Goal: Task Accomplishment & Management: Use online tool/utility

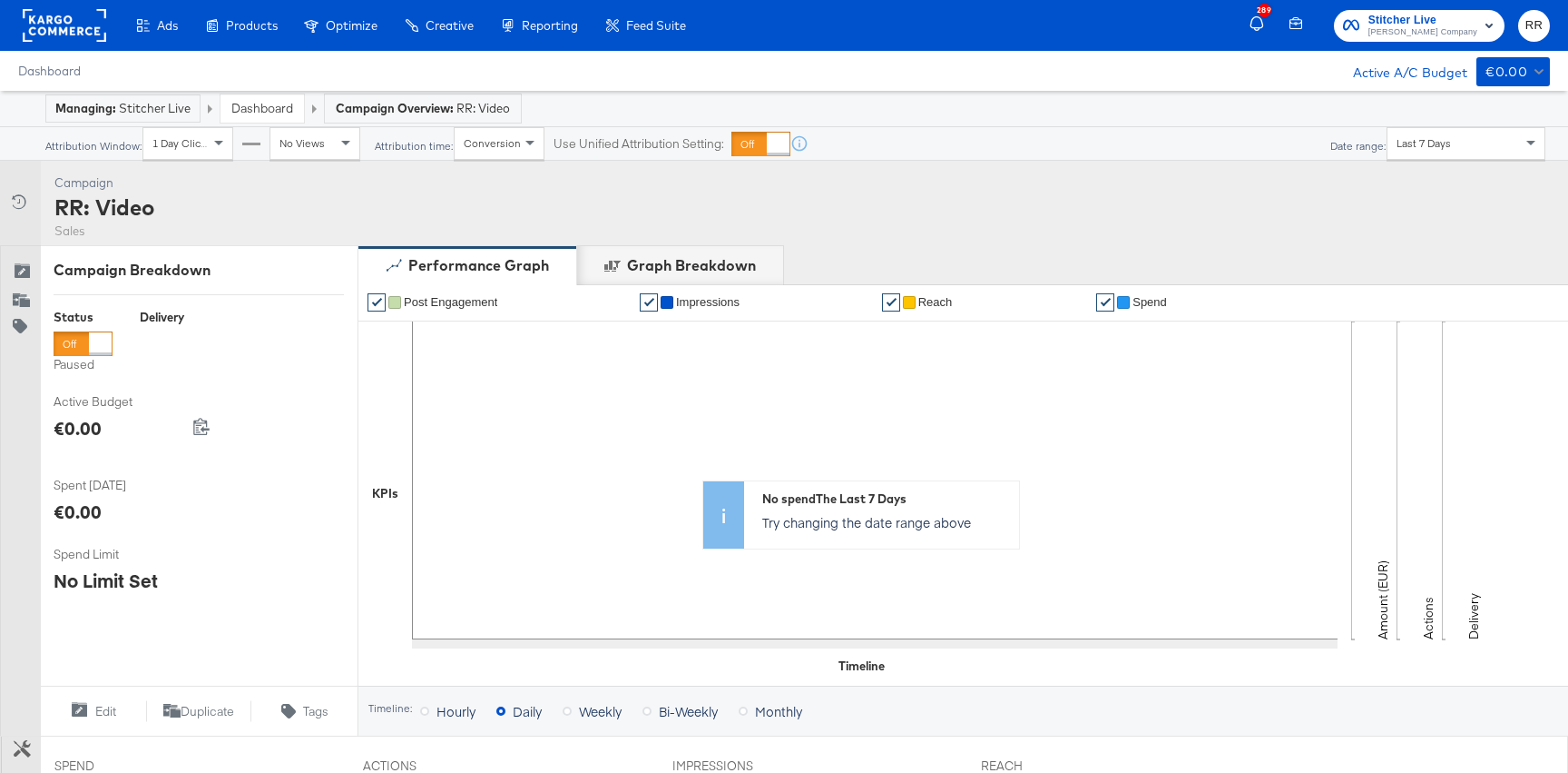
scroll to position [614, 0]
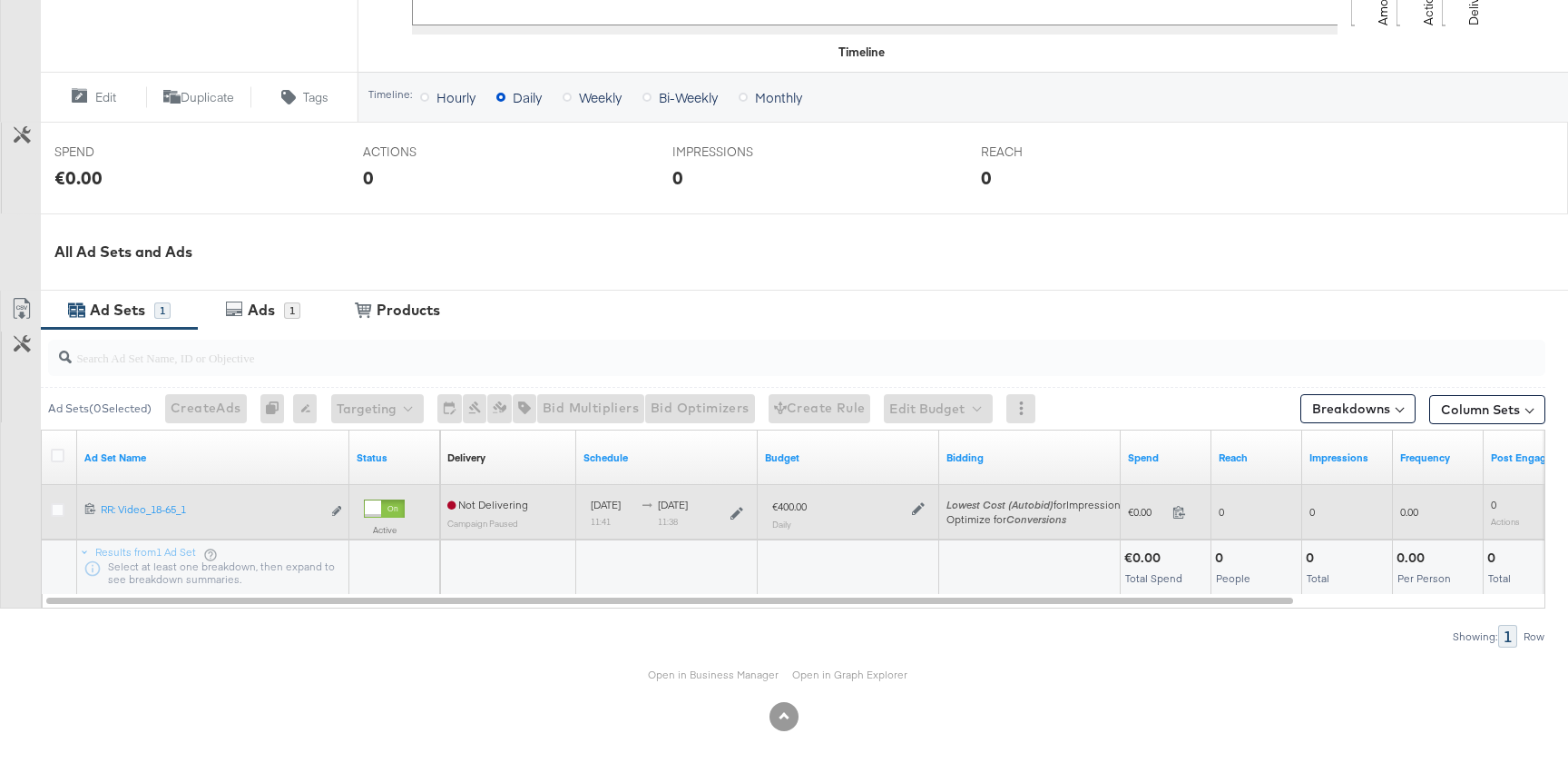
click at [916, 506] on icon at bounding box center [919, 509] width 13 height 13
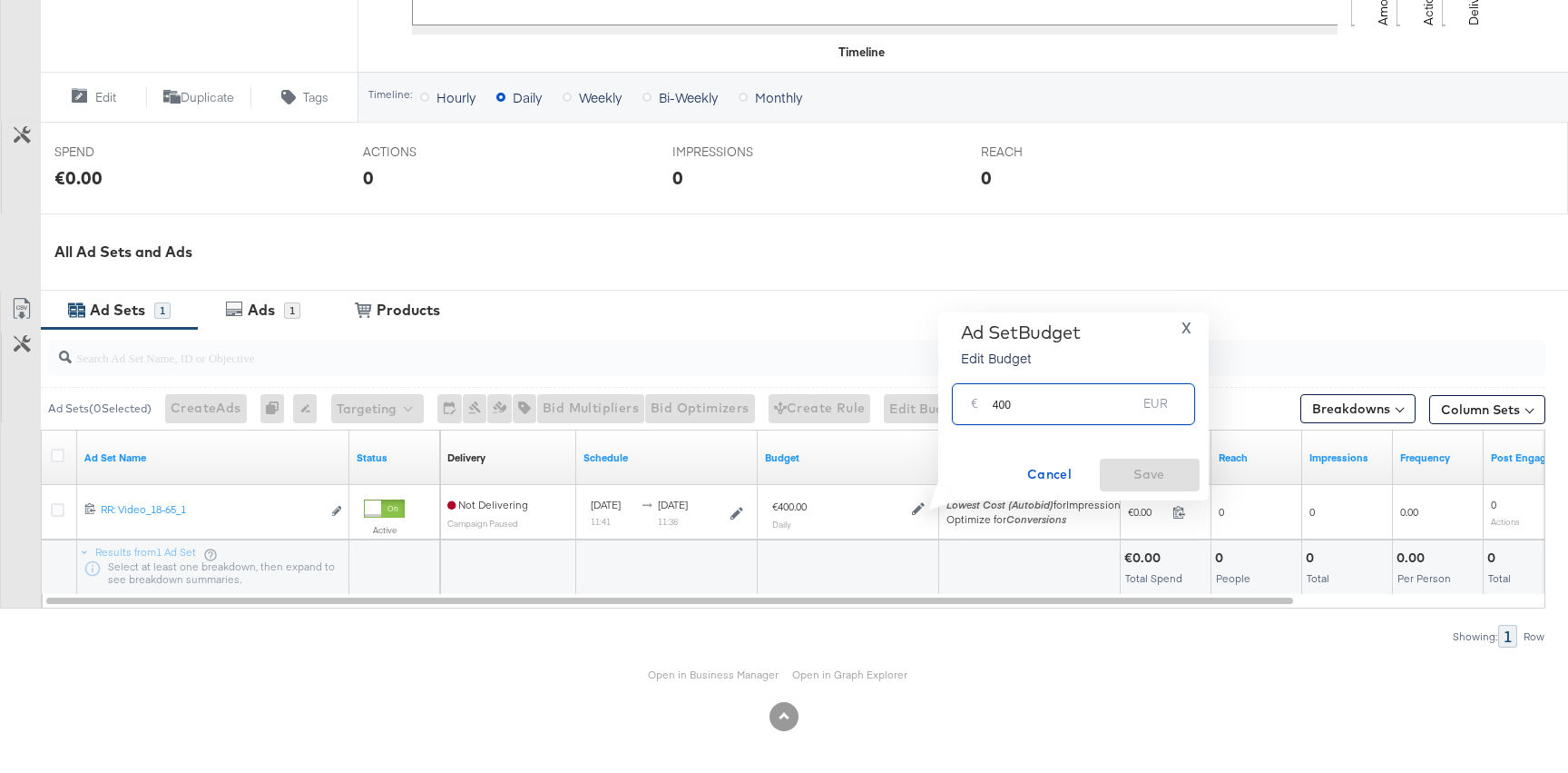
click at [1001, 404] on input "400" at bounding box center [1064, 397] width 144 height 39
type input "100"
click at [1136, 464] on span "Save" at bounding box center [1150, 474] width 86 height 22
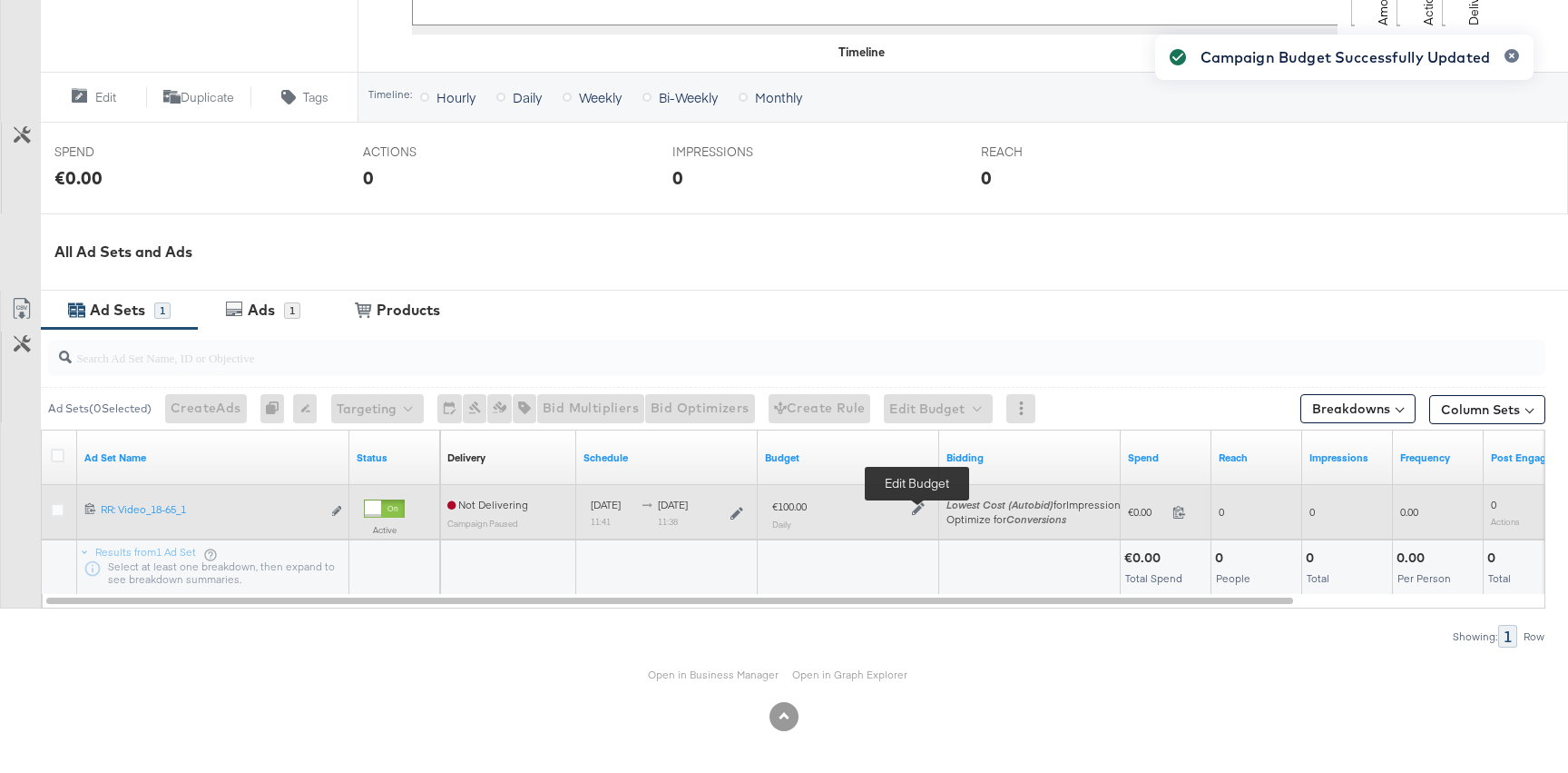
click at [919, 509] on icon at bounding box center [919, 509] width 13 height 13
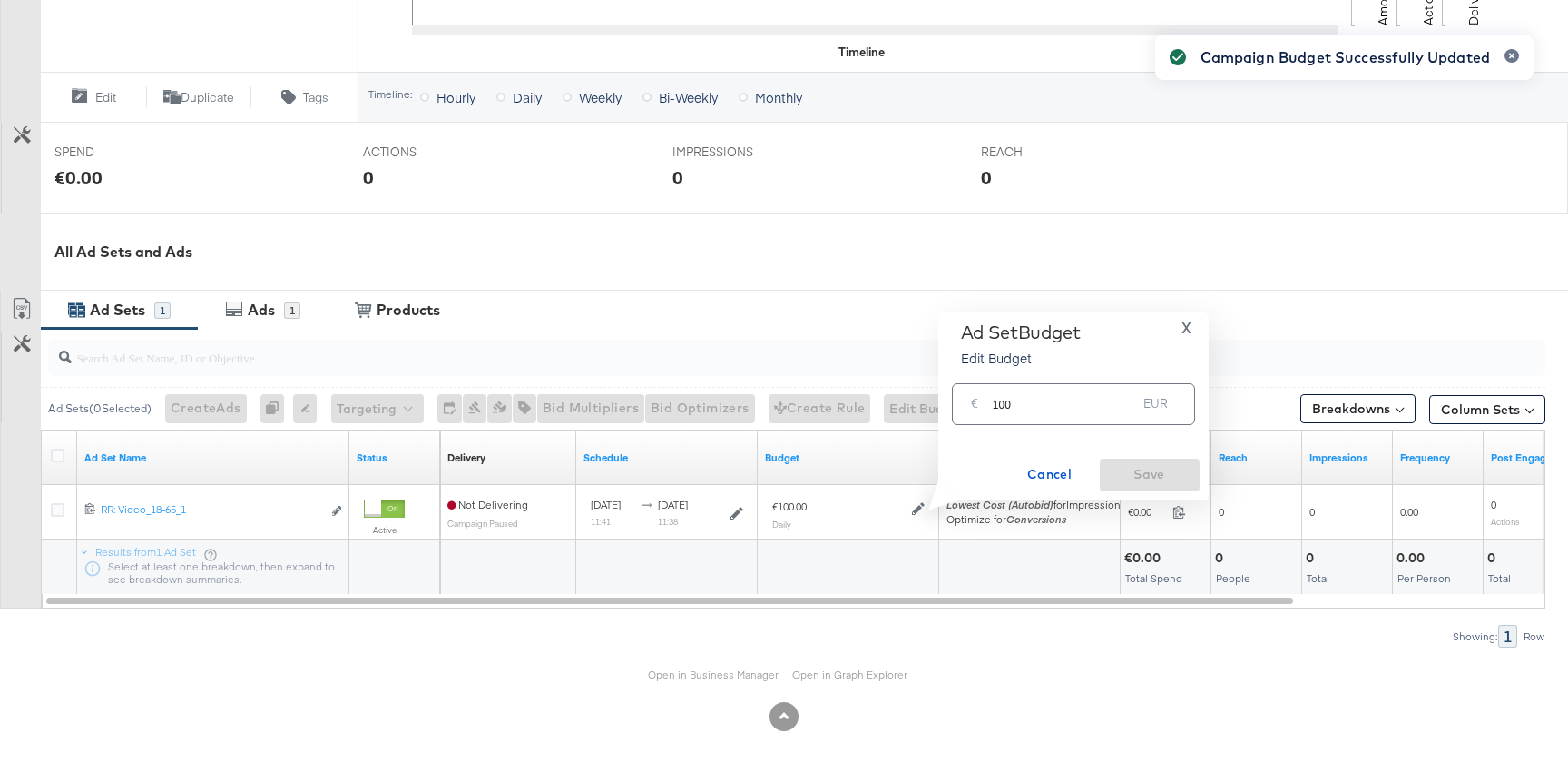
click at [1088, 405] on input "100" at bounding box center [1064, 397] width 144 height 39
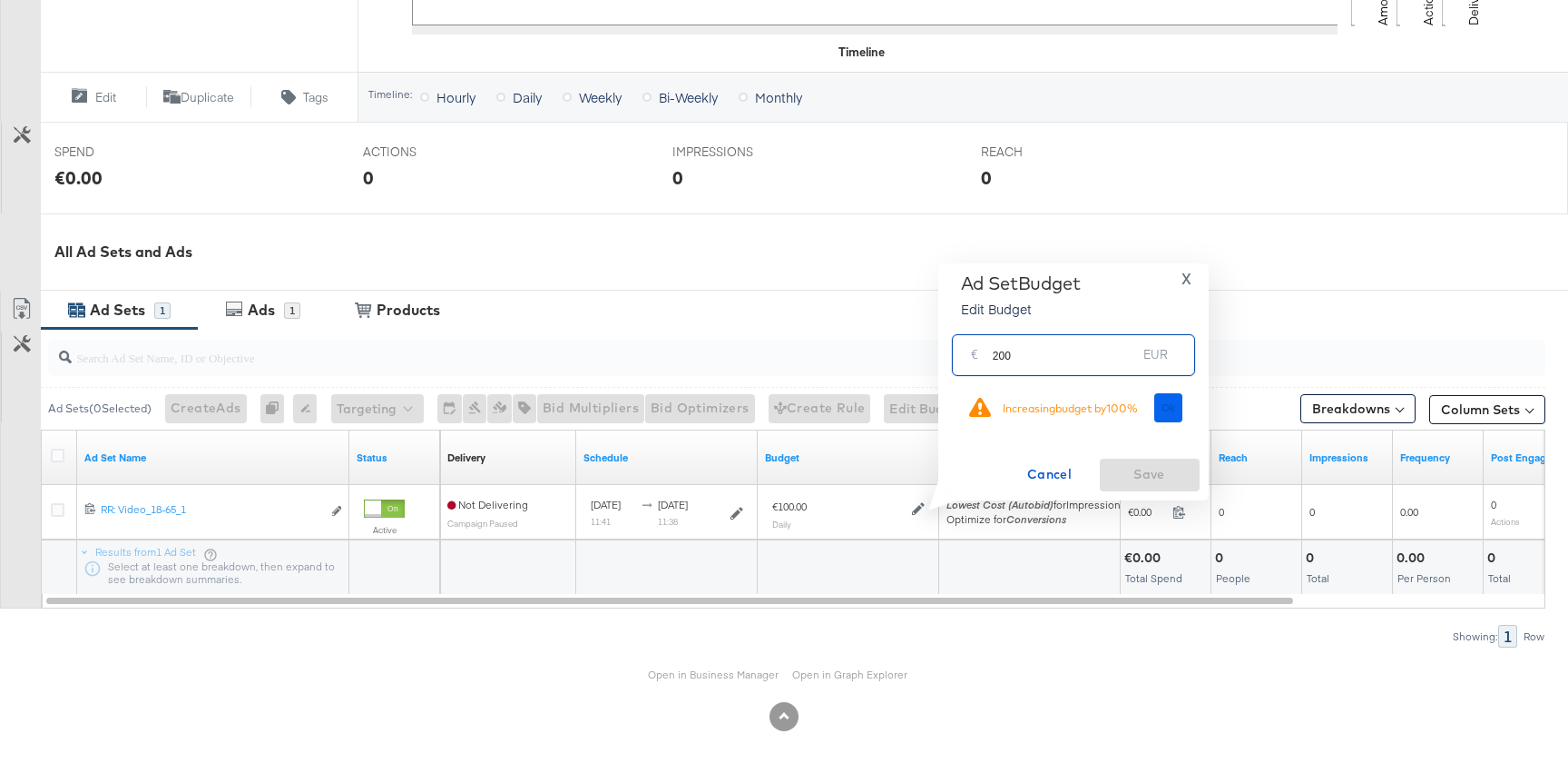
type input "200"
click at [1173, 405] on span "Ok" at bounding box center [1169, 408] width 15 height 13
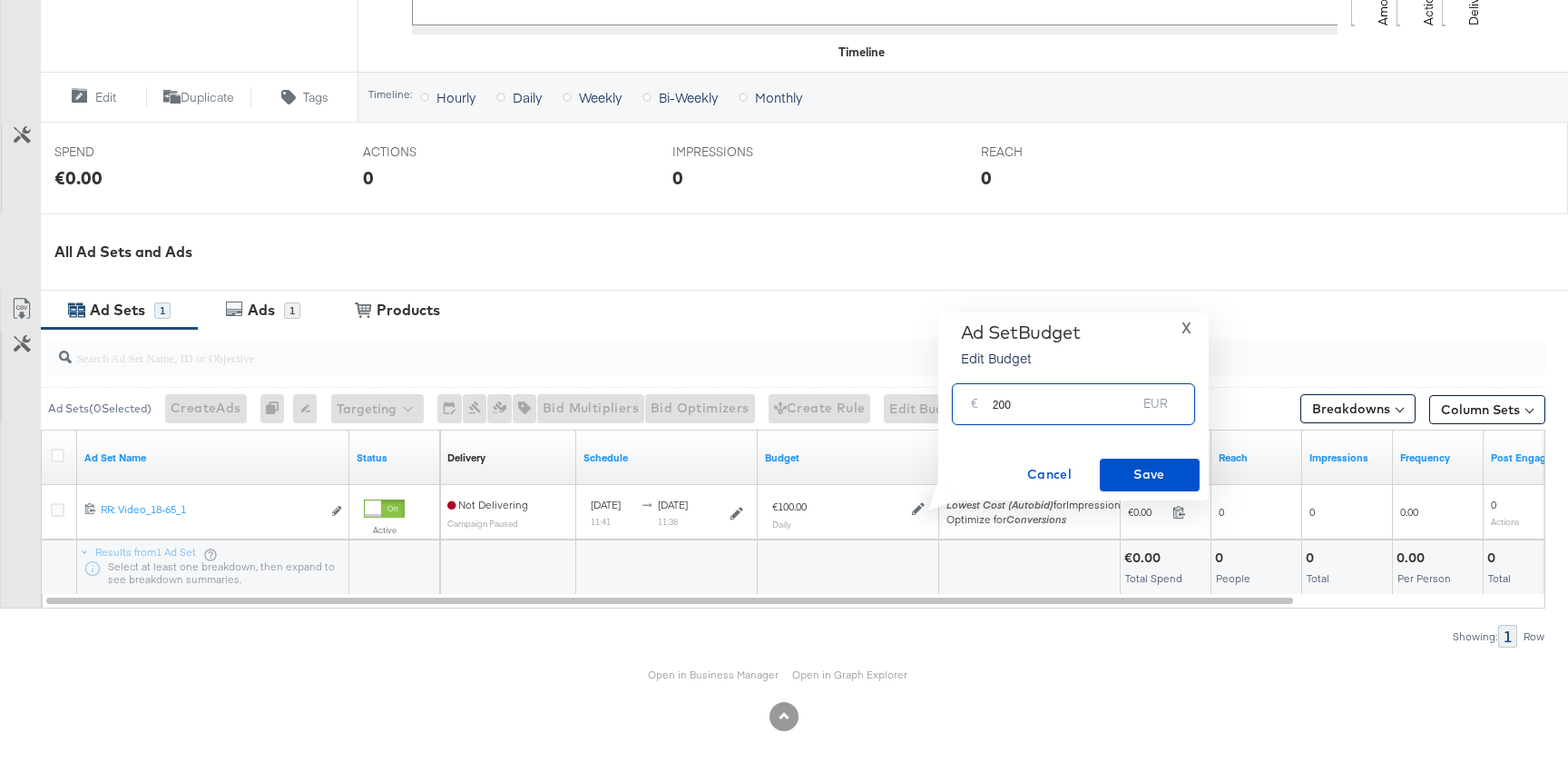
drag, startPoint x: 993, startPoint y: 402, endPoint x: 1120, endPoint y: 409, distance: 127.2
click at [1116, 413] on input "200" at bounding box center [1064, 397] width 144 height 39
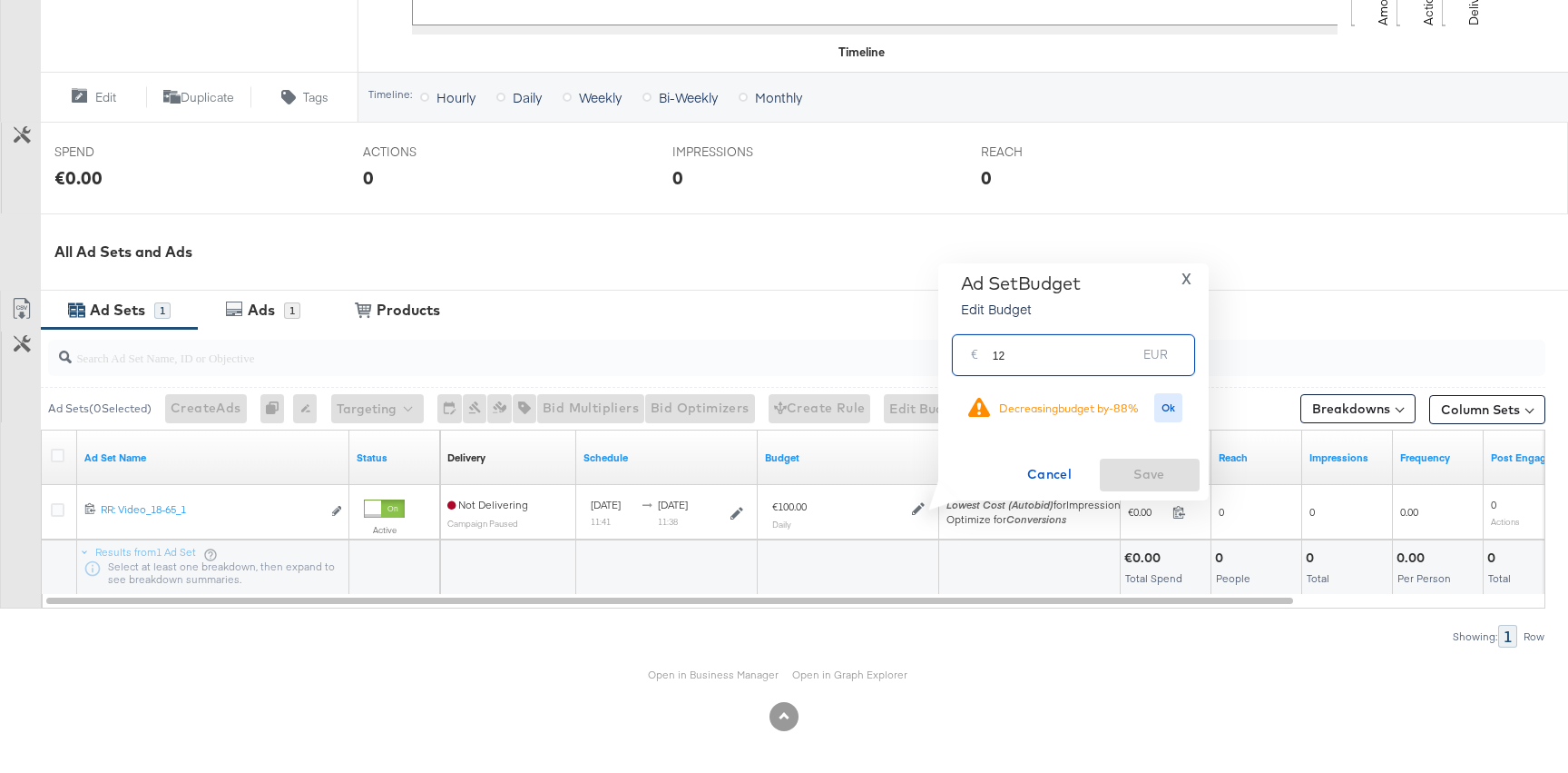
type input "1"
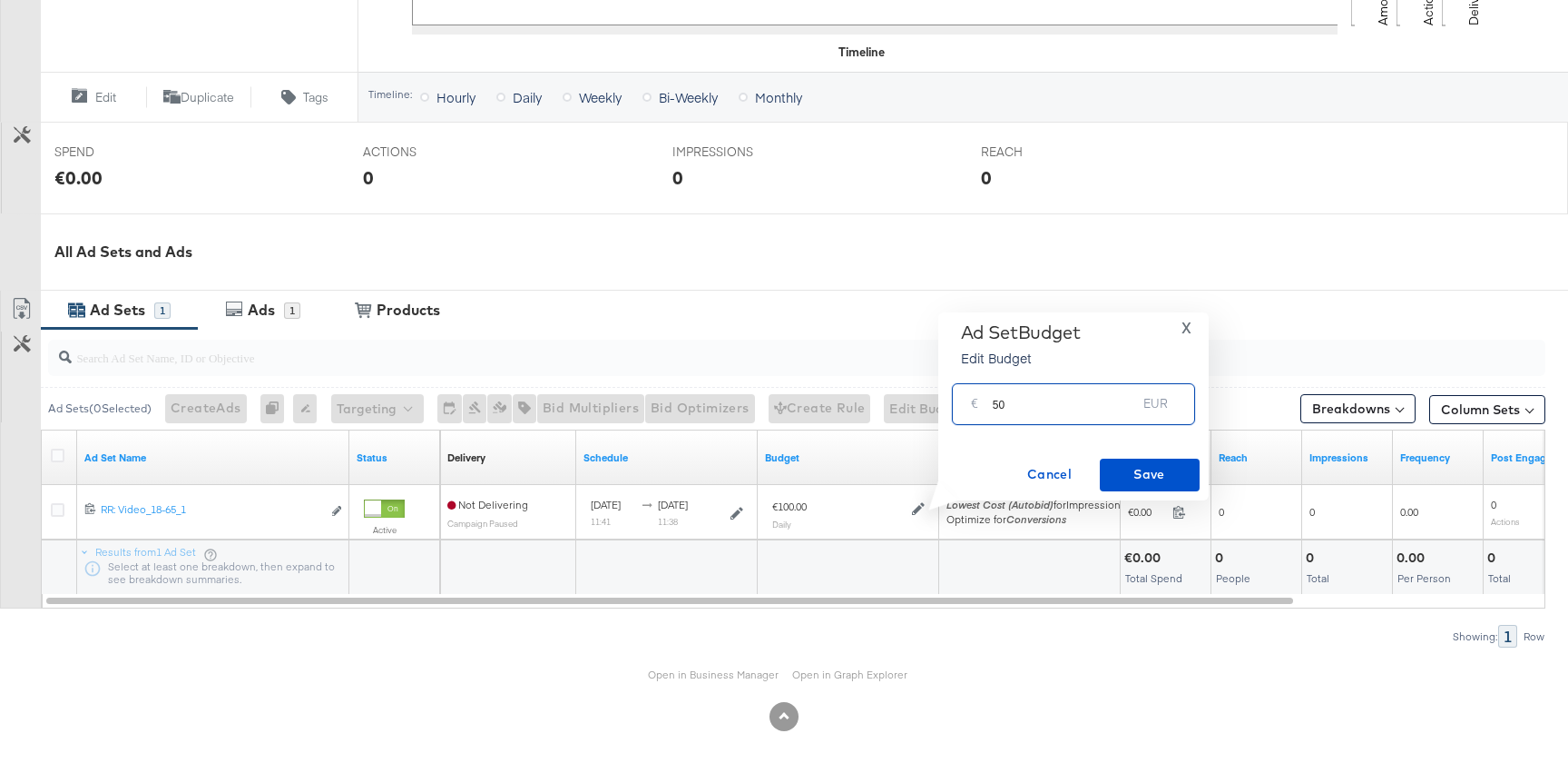
type input "5"
type input "150"
click at [1144, 468] on span "Save" at bounding box center [1150, 474] width 86 height 22
